Goal: Obtain resource: Download file/media

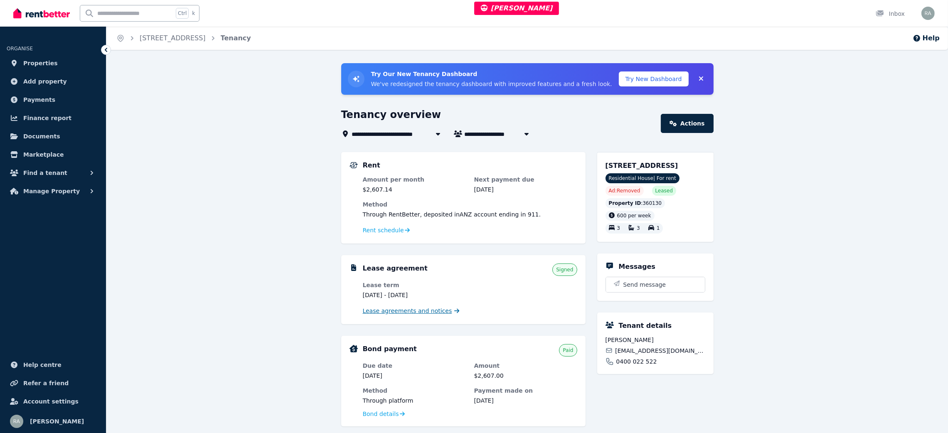
click at [415, 311] on span "Lease agreements and notices" at bounding box center [407, 311] width 89 height 8
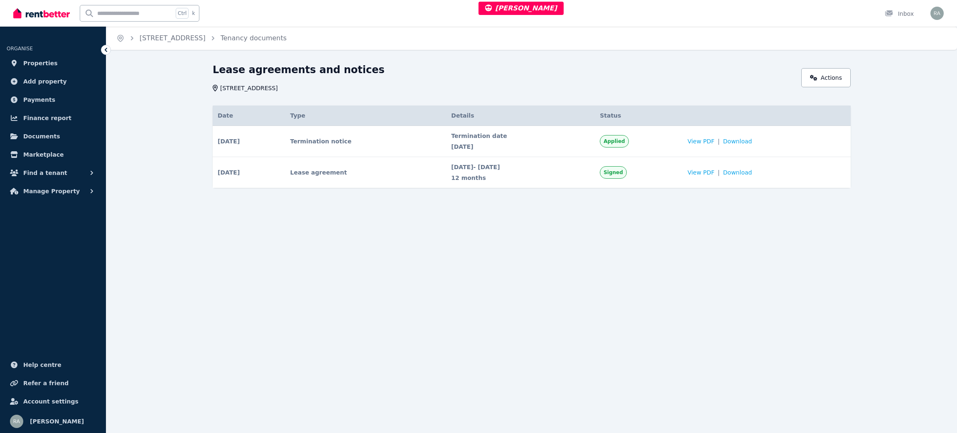
click at [590, 141] on div "Termination date 13 Oct 2025" at bounding box center [520, 141] width 139 height 19
click at [708, 141] on span "View PDF" at bounding box center [701, 141] width 27 height 8
click at [714, 139] on span "View PDF" at bounding box center [701, 141] width 27 height 8
click at [700, 142] on td "View PDF | Download" at bounding box center [767, 141] width 168 height 31
click at [570, 134] on span "Termination date" at bounding box center [520, 136] width 139 height 8
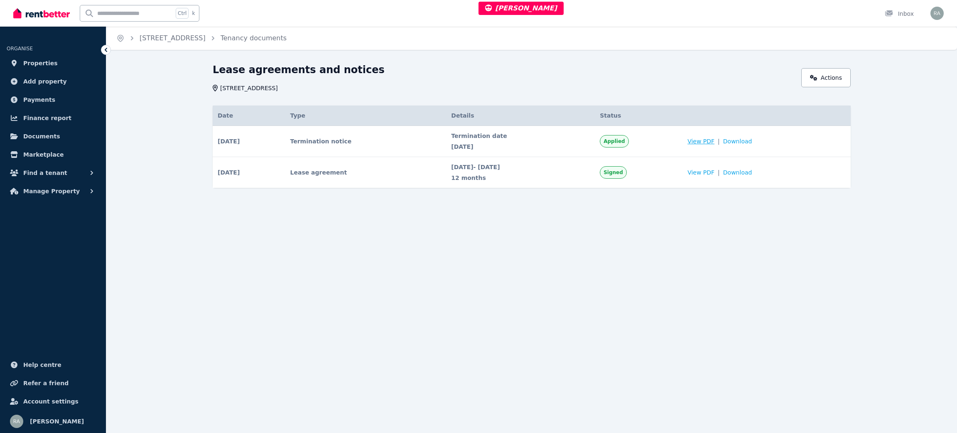
click at [711, 137] on span "View PDF" at bounding box center [701, 141] width 27 height 8
